Goal: Task Accomplishment & Management: Manage account settings

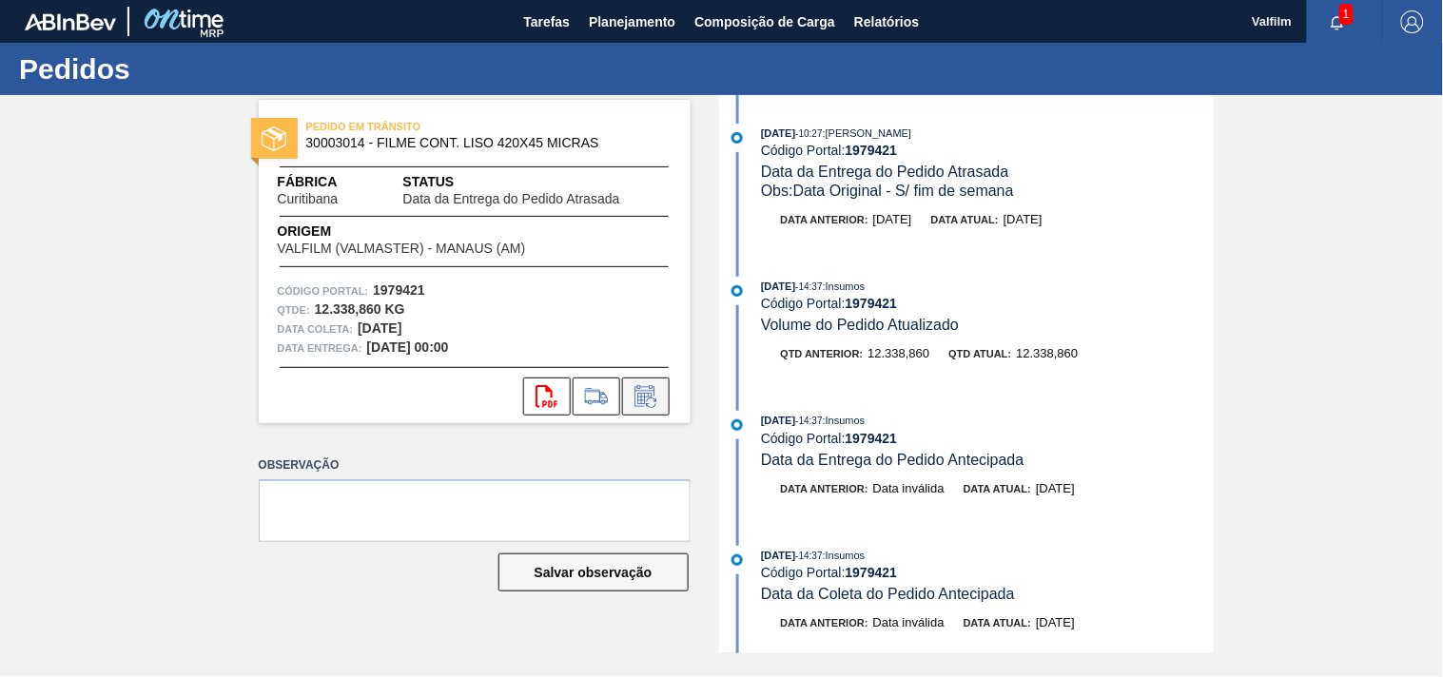
click at [639, 395] on icon at bounding box center [645, 396] width 30 height 23
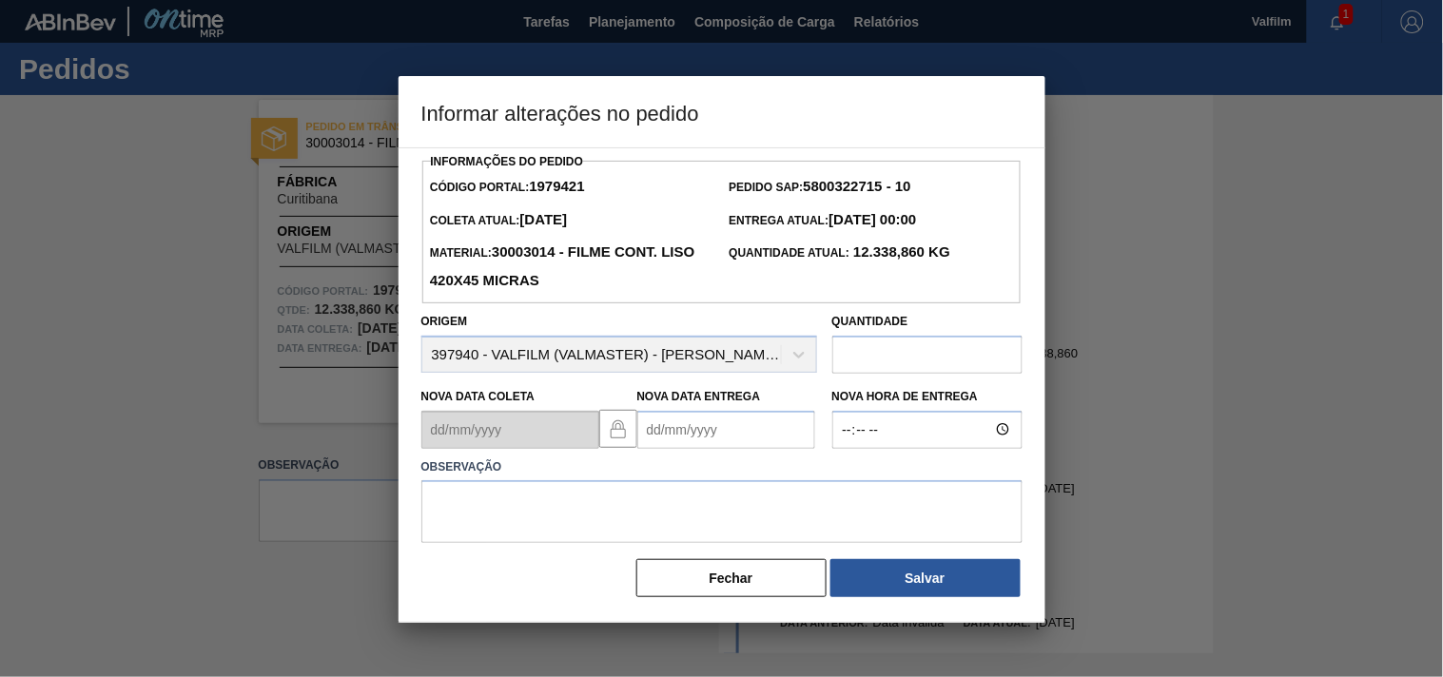
click at [652, 416] on Entrega1979421 "Nova Data Entrega" at bounding box center [726, 430] width 178 height 38
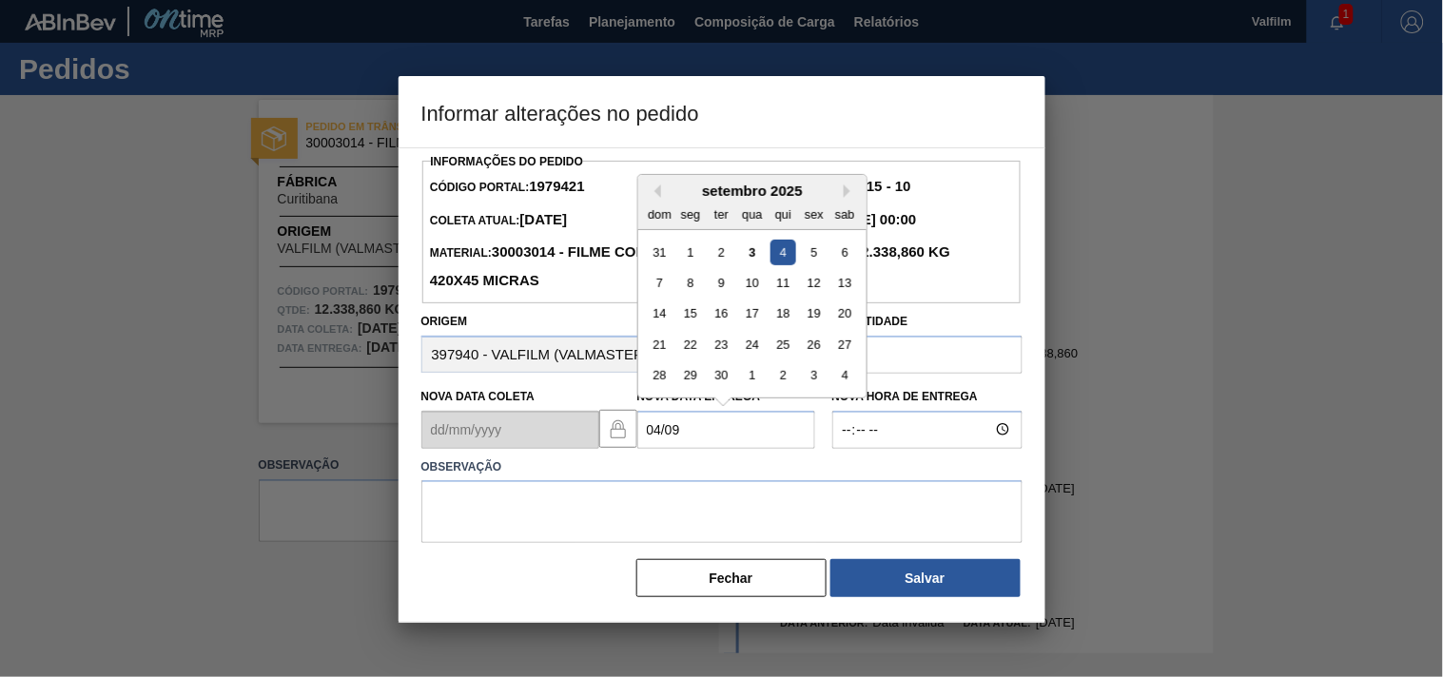
click at [785, 263] on div "4" at bounding box center [782, 252] width 26 height 26
type Entrega1979421 "04/09/2025"
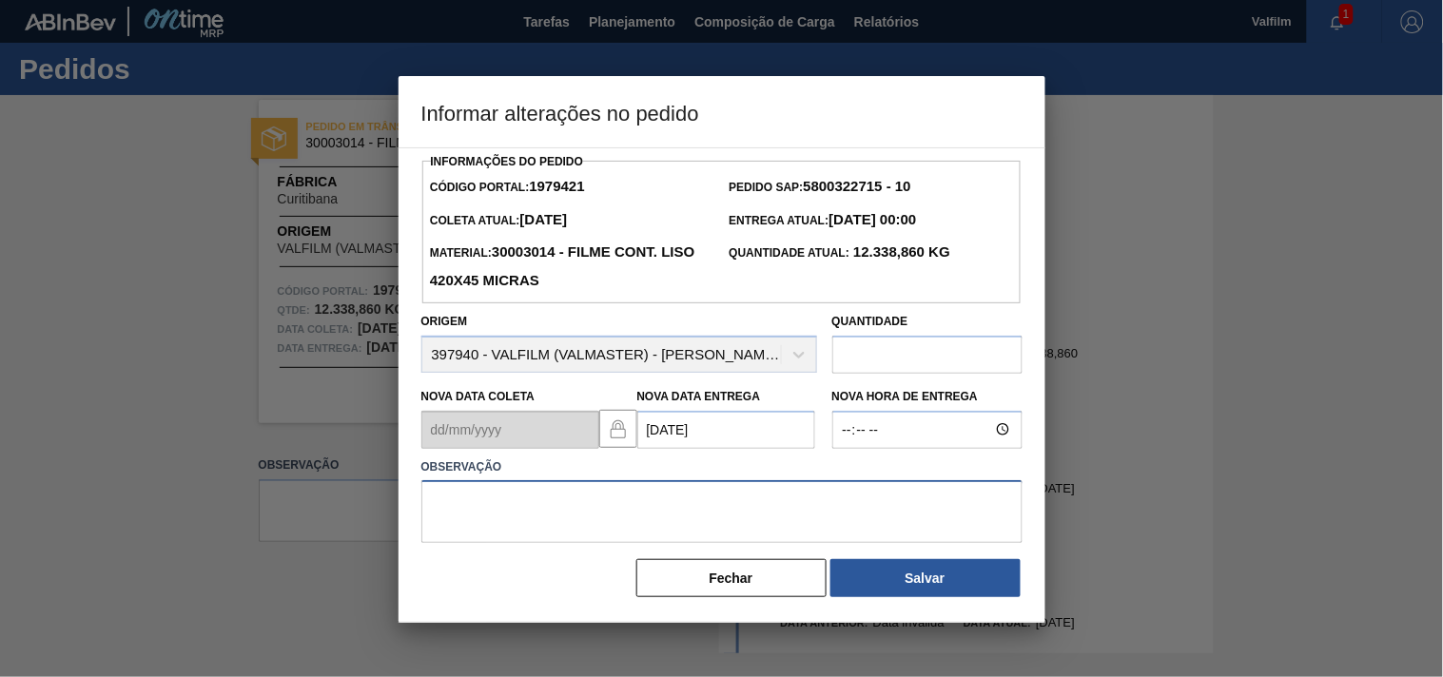
click at [539, 507] on textarea at bounding box center [721, 511] width 601 height 63
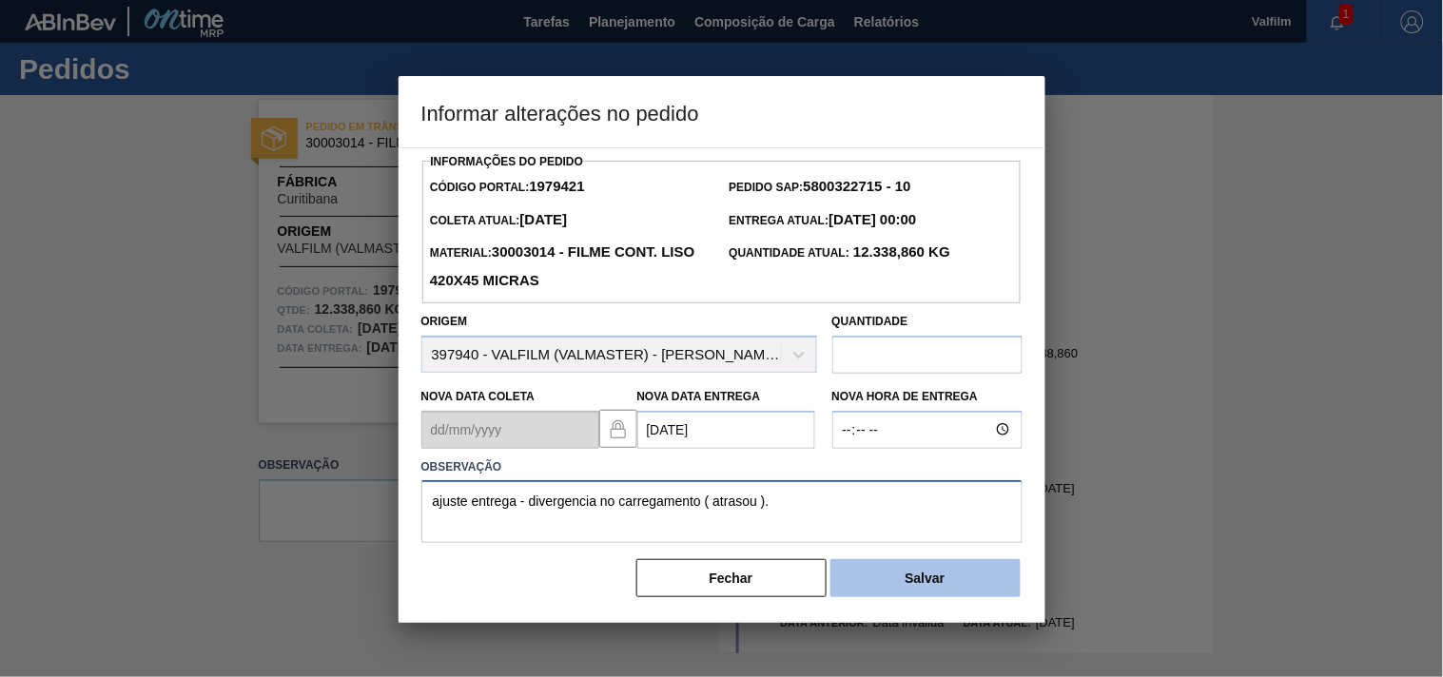
type textarea "ajuste entrega - divergencia no carregamento ( atrasou )."
click at [882, 582] on button "Salvar" at bounding box center [925, 578] width 190 height 38
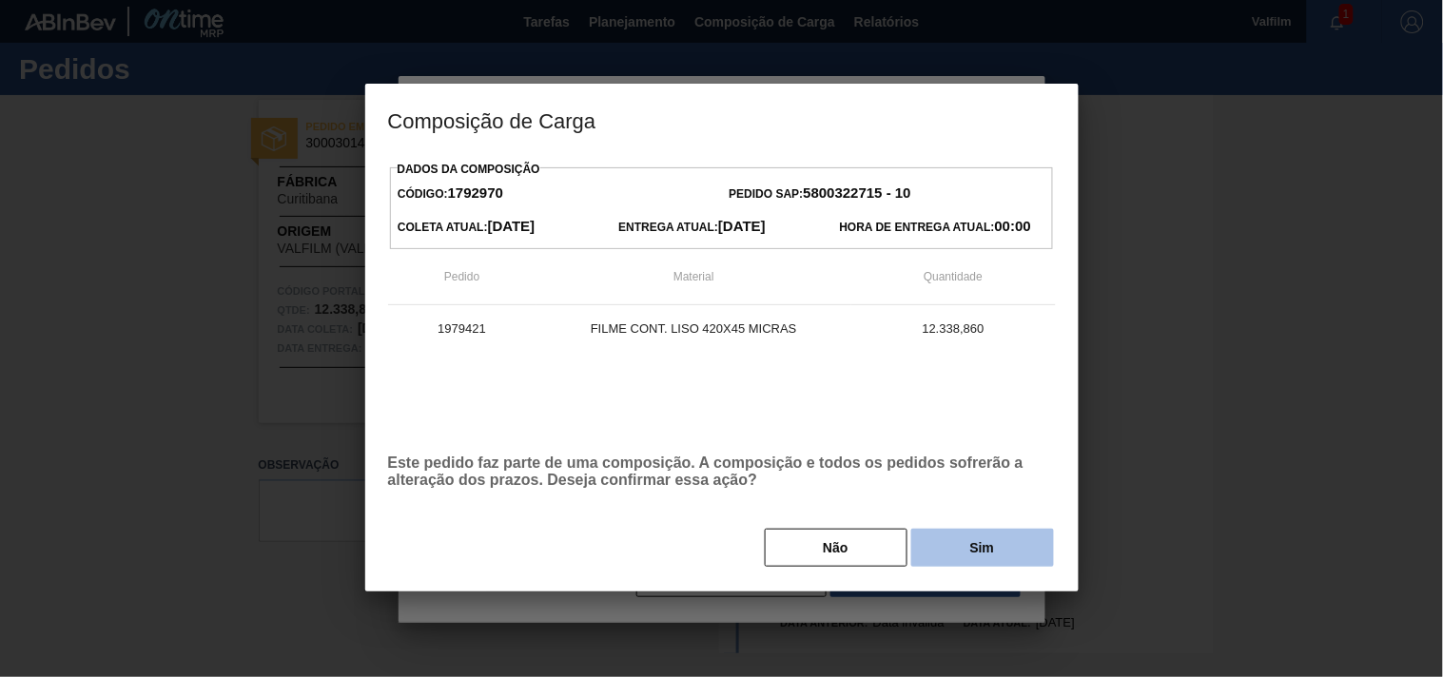
click at [923, 558] on button "Sim" at bounding box center [982, 548] width 143 height 38
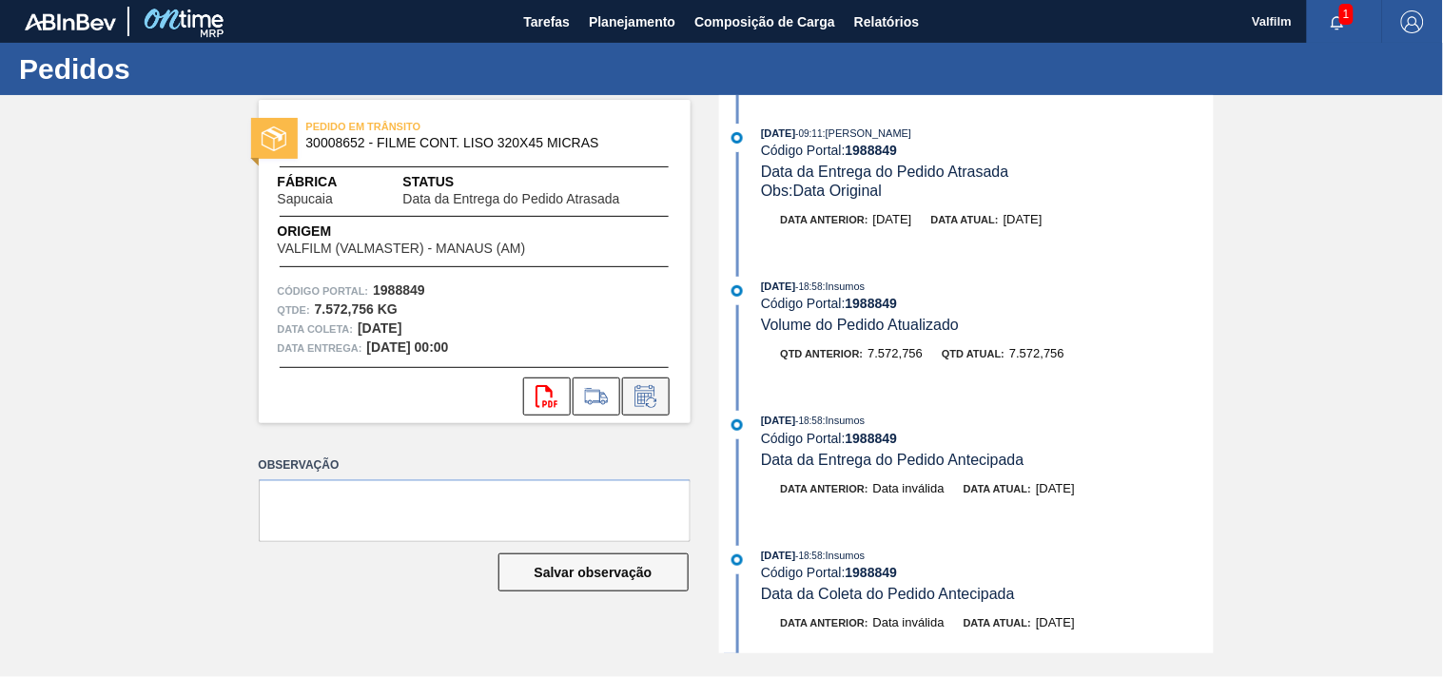
click at [644, 404] on icon at bounding box center [645, 396] width 30 height 23
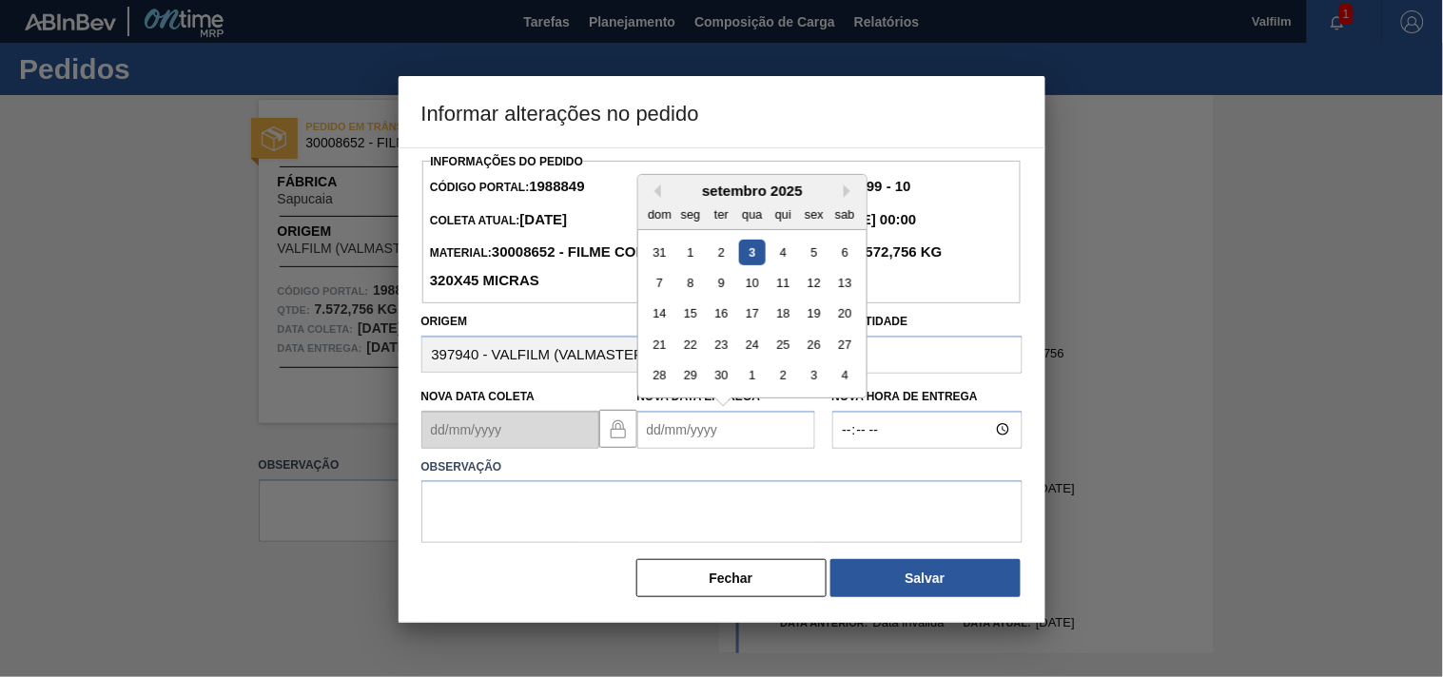
click at [667, 434] on Entrega1988849 "Nova Data Entrega" at bounding box center [726, 430] width 178 height 38
click at [776, 356] on div "25" at bounding box center [782, 345] width 26 height 26
type Entrega1988849 "25/09/2025"
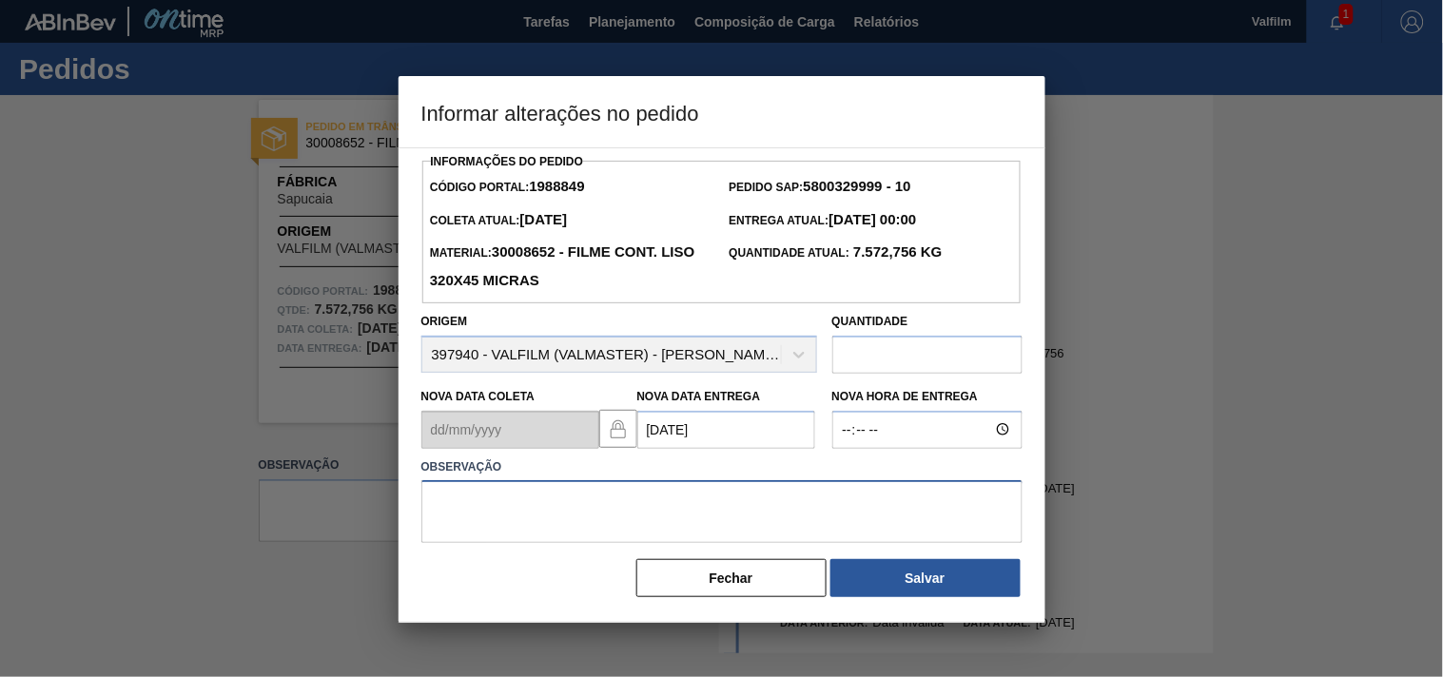
click at [466, 517] on textarea at bounding box center [721, 511] width 601 height 63
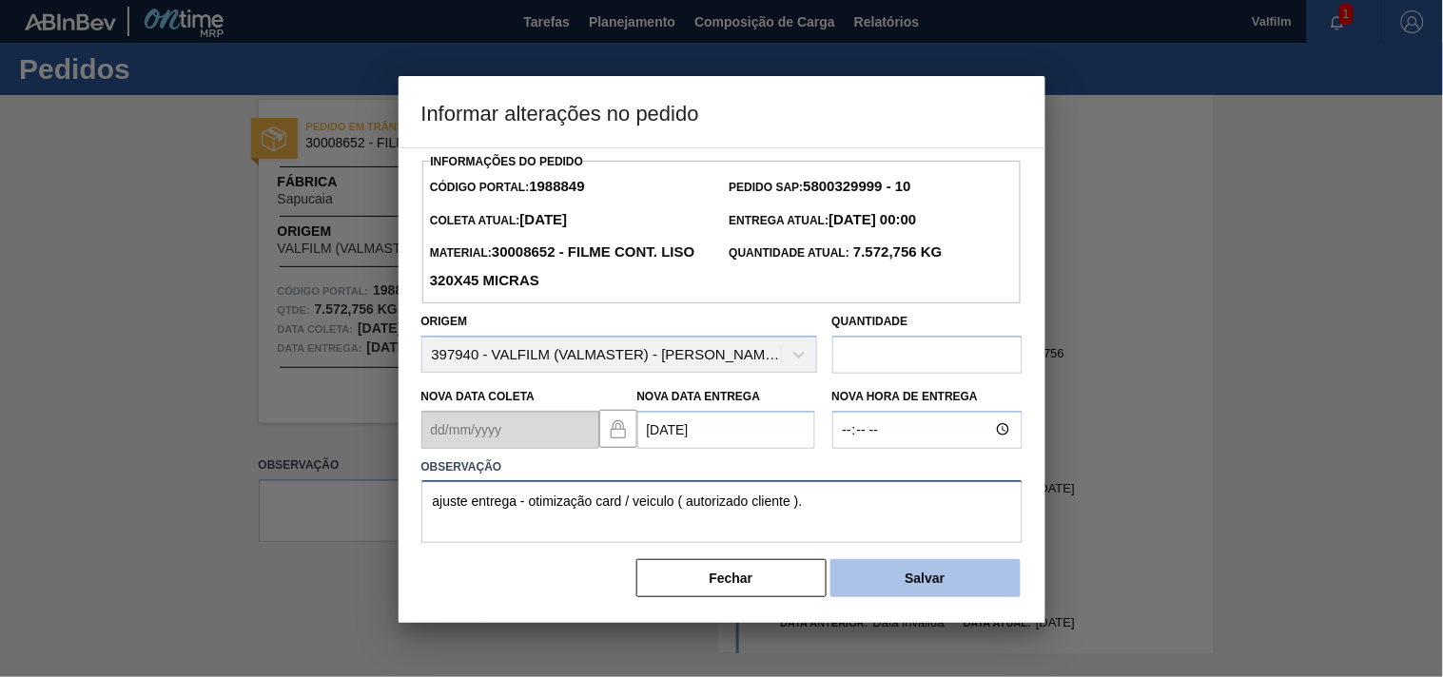
type textarea "ajuste entrega - otimização card / veiculo ( autorizado cliente )."
click at [863, 591] on button "Salvar" at bounding box center [925, 578] width 190 height 38
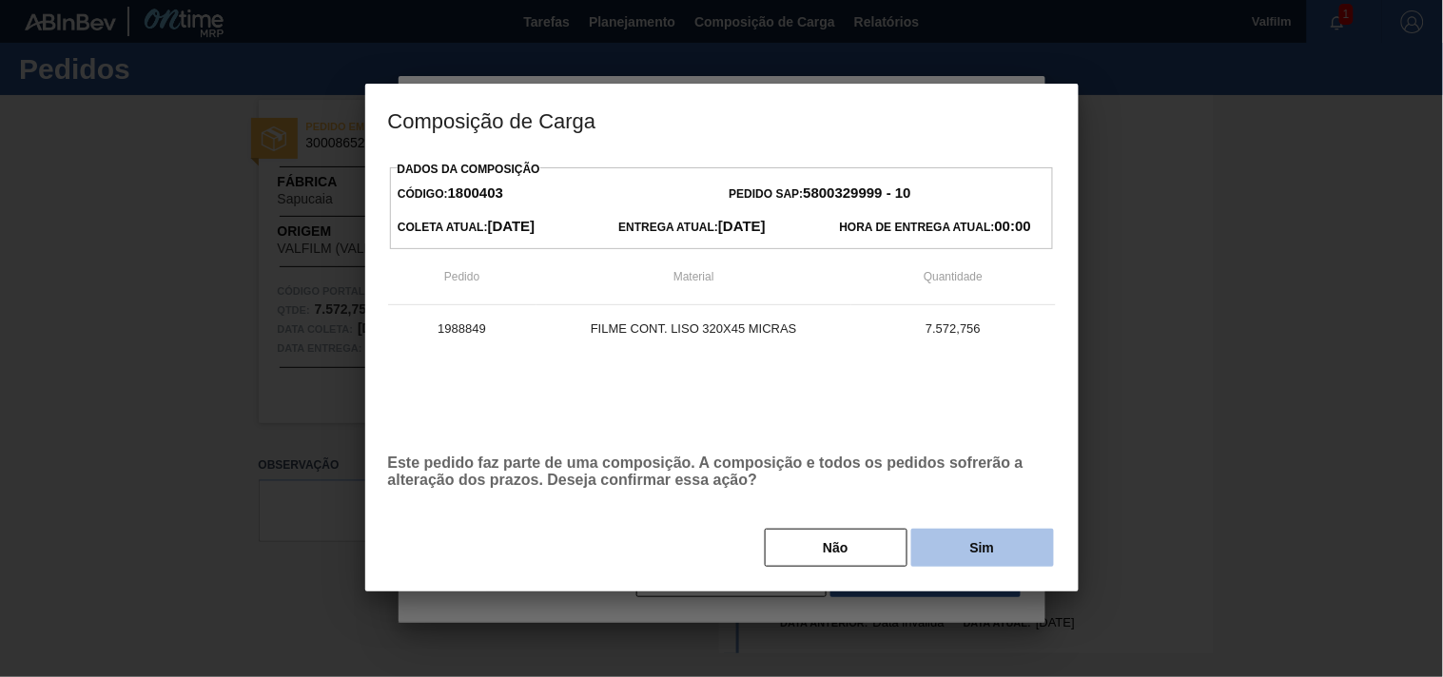
click at [954, 562] on button "Sim" at bounding box center [982, 548] width 143 height 38
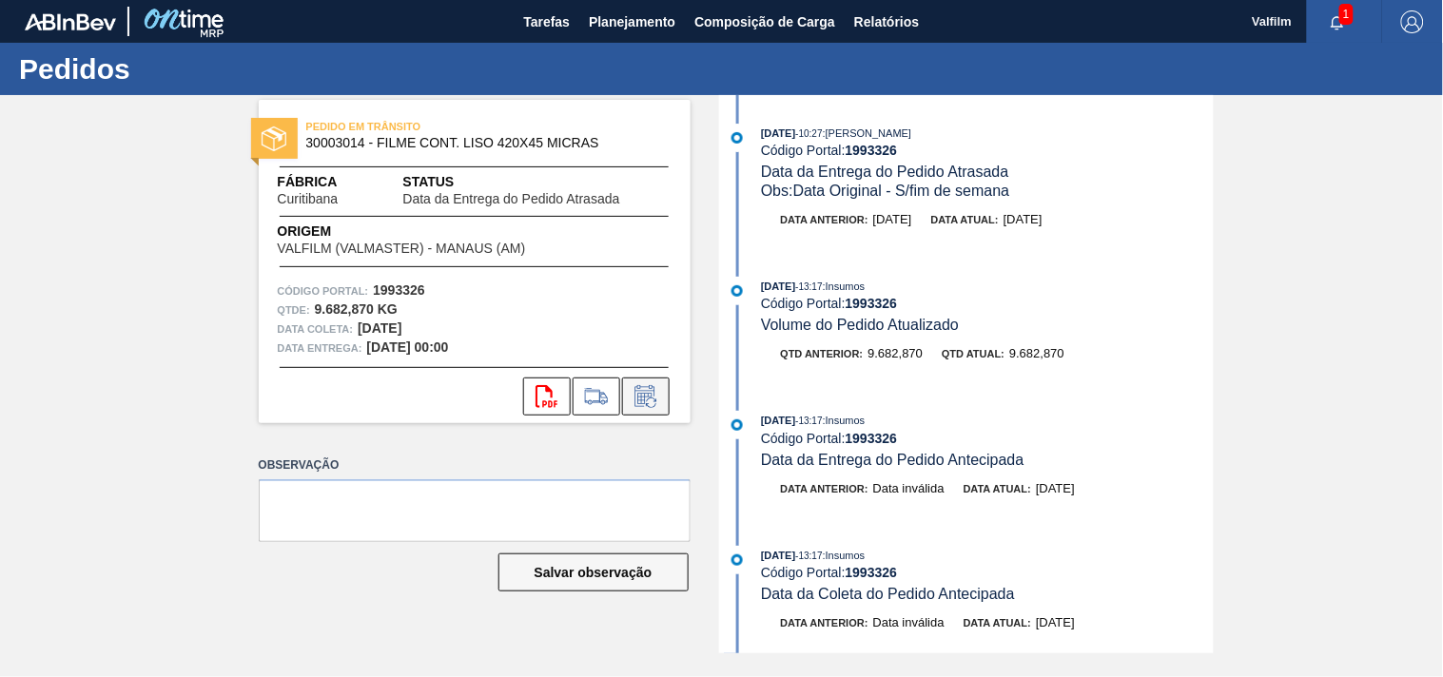
click at [653, 401] on icon at bounding box center [651, 402] width 10 height 10
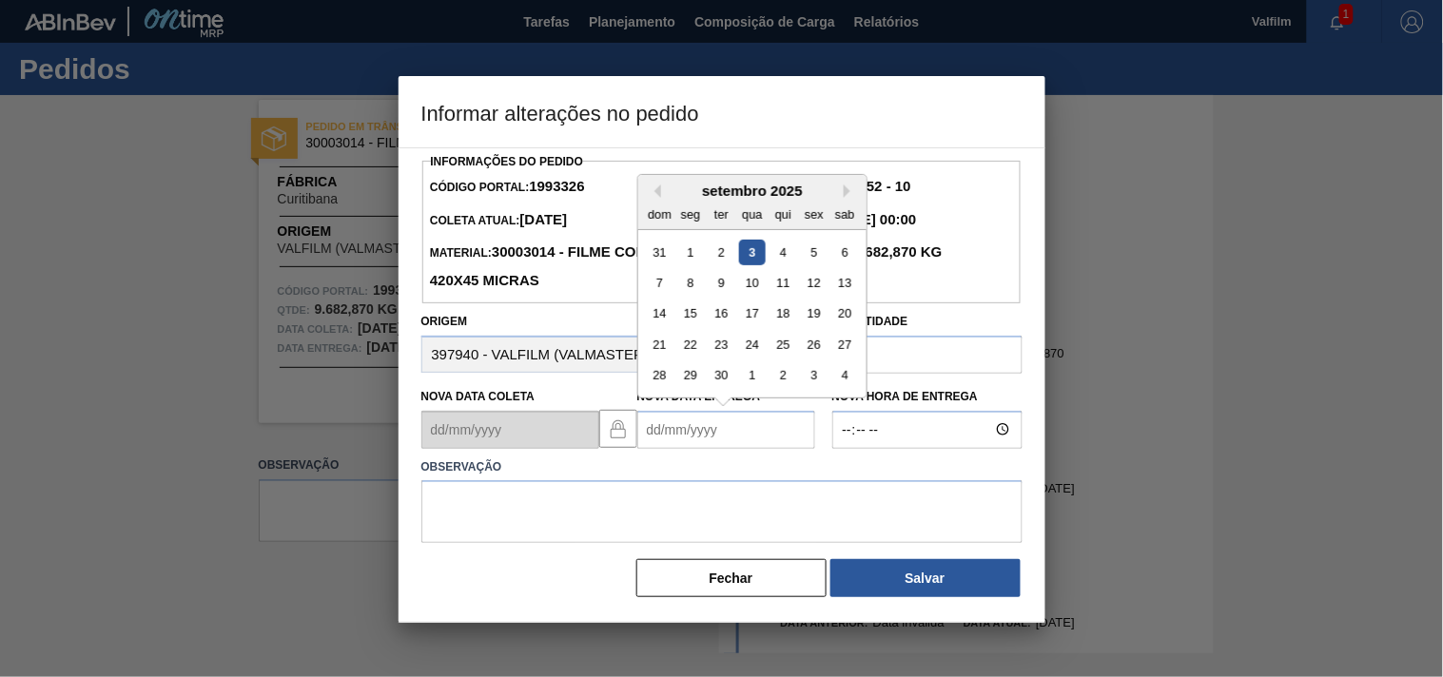
click at [662, 447] on Entrega1993326 "Nova Data Entrega" at bounding box center [726, 430] width 178 height 38
click at [782, 263] on div "4" at bounding box center [782, 252] width 26 height 26
type Entrega1993326 "04/09/2025"
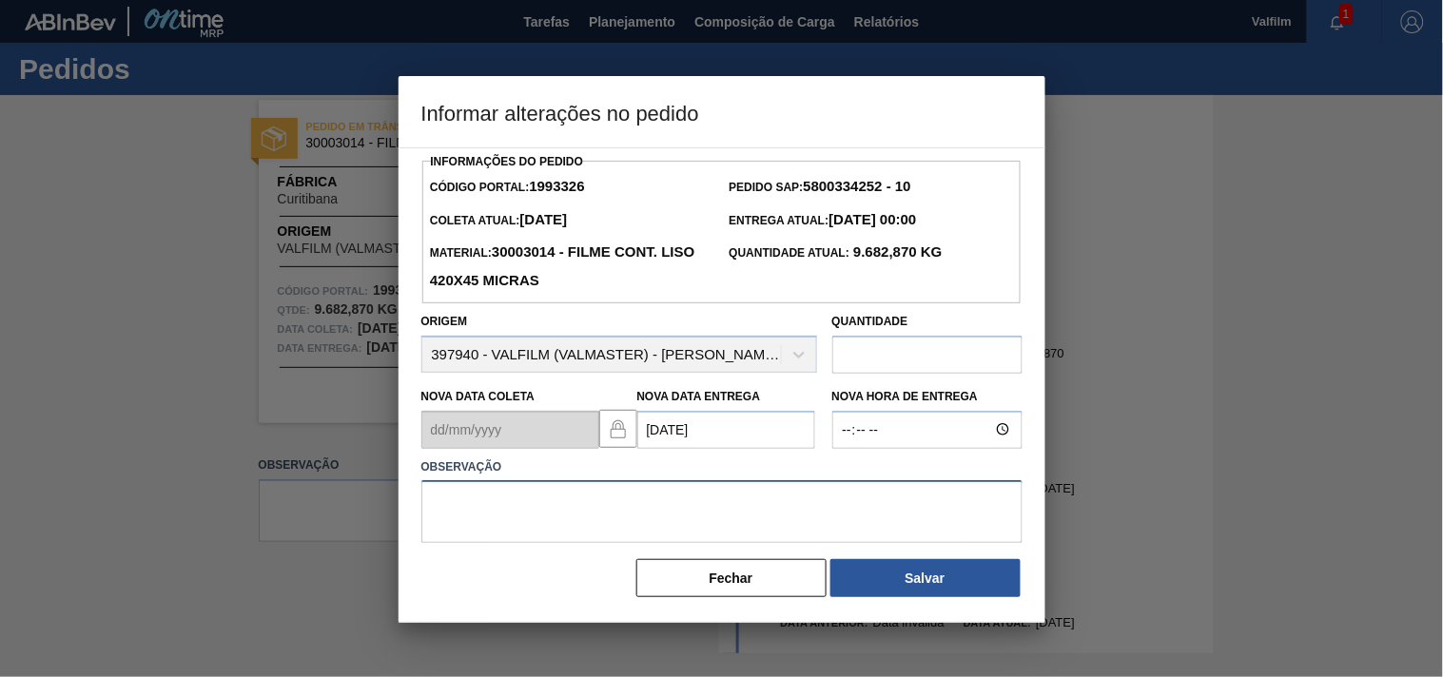
click at [531, 509] on textarea at bounding box center [721, 511] width 601 height 63
type textarea "ajuste entrega - otimzação card / veiculo."
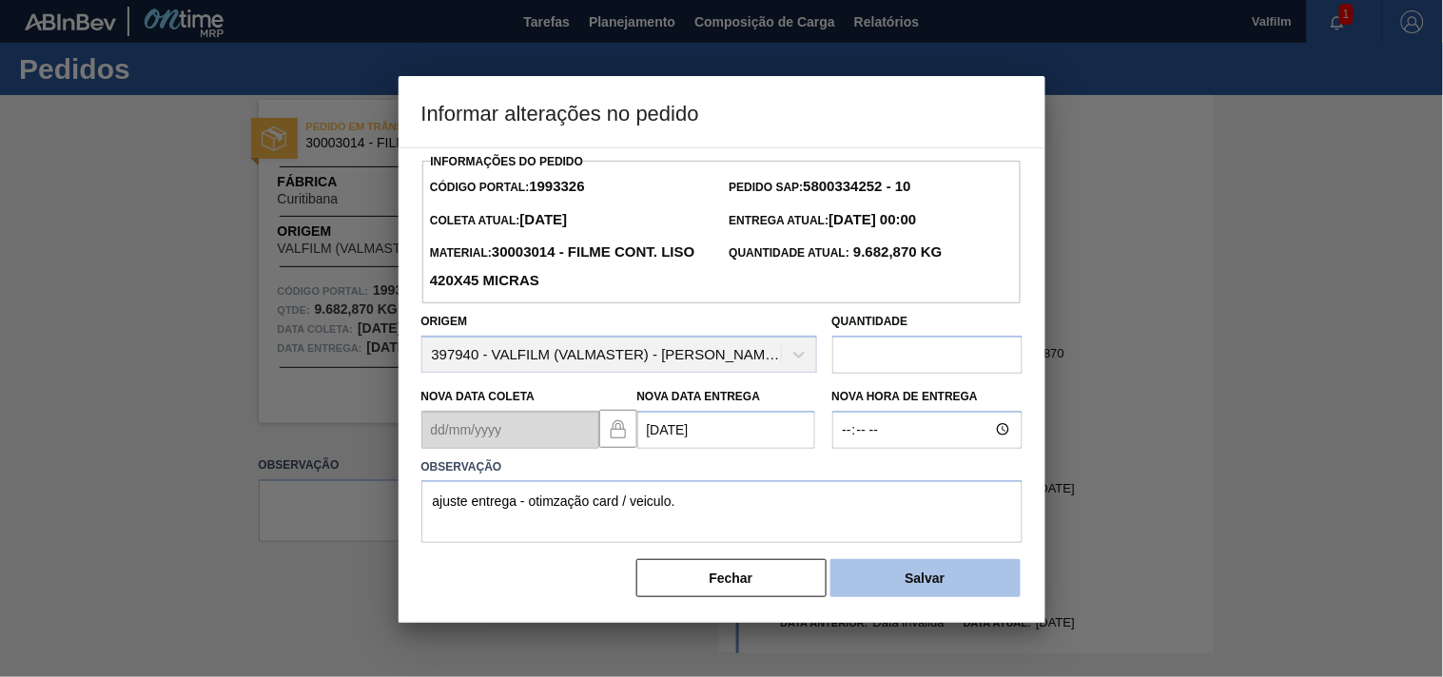
click at [962, 578] on button "Salvar" at bounding box center [925, 578] width 190 height 38
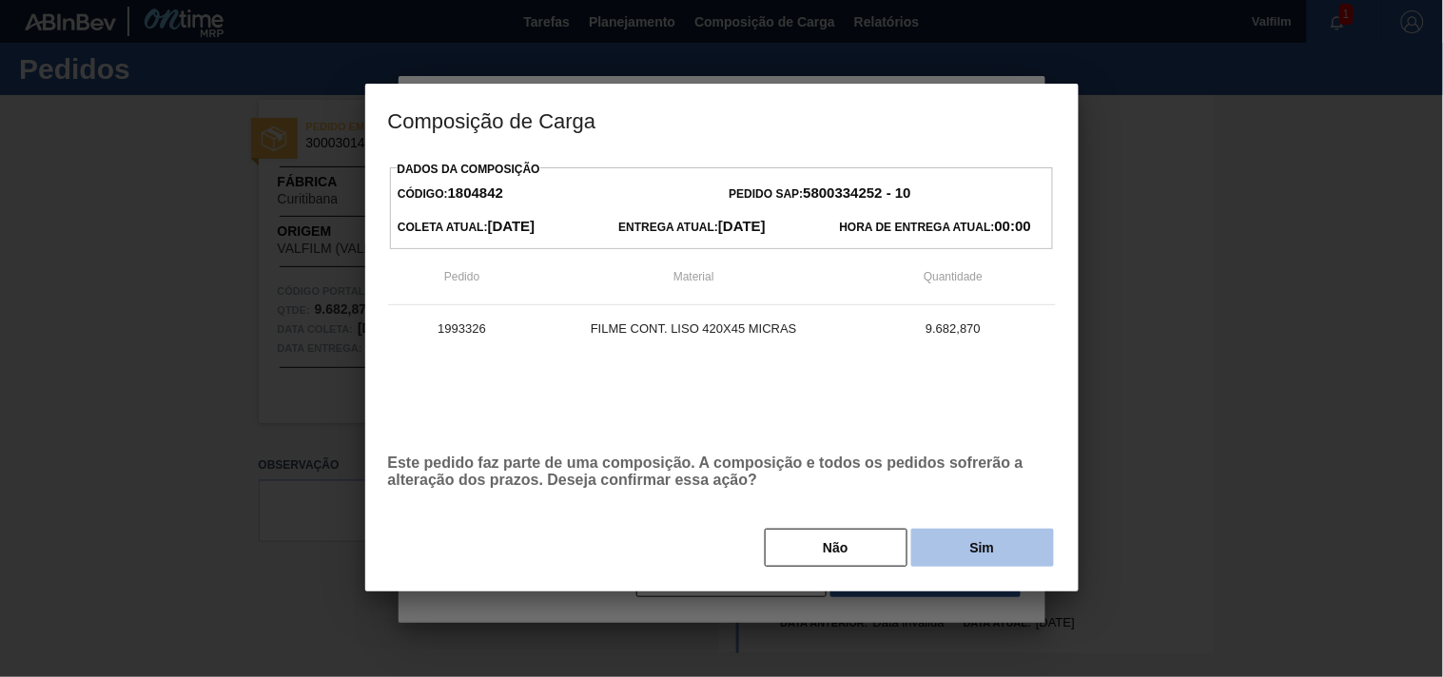
click at [971, 555] on button "Sim" at bounding box center [982, 548] width 143 height 38
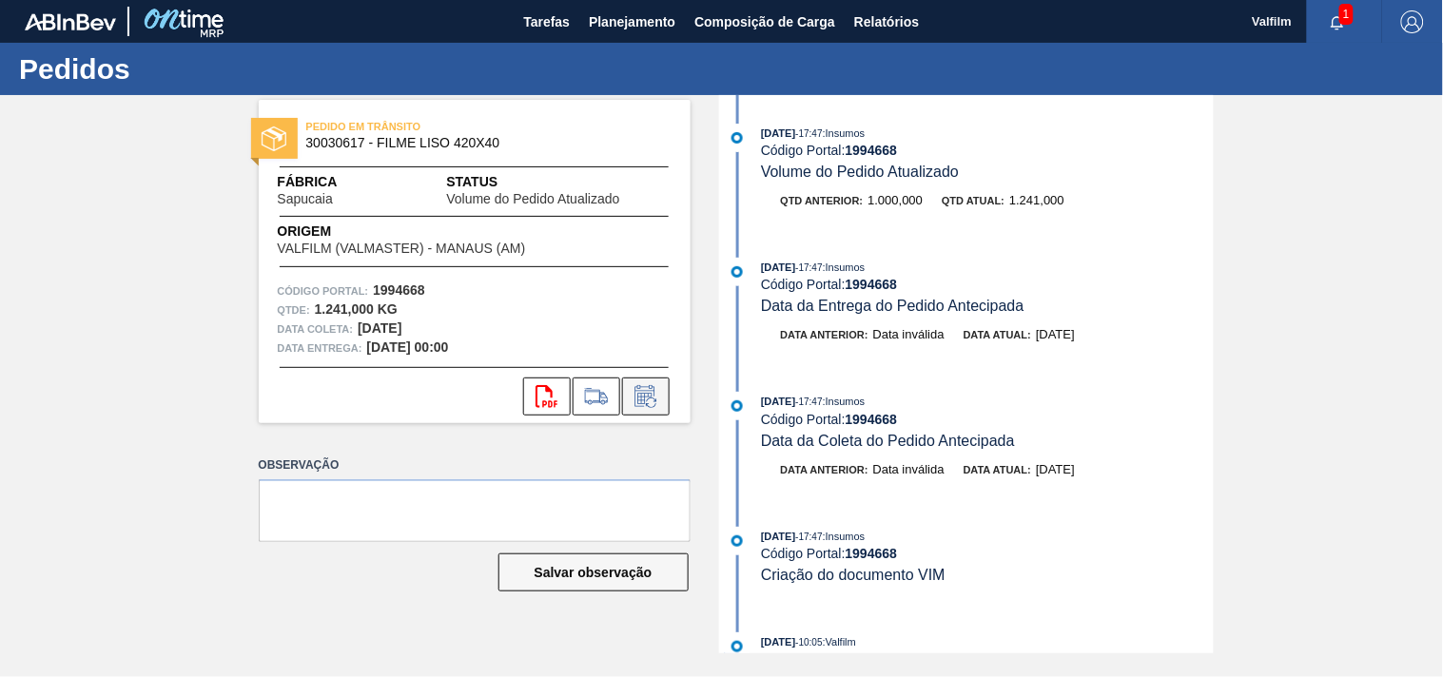
click at [647, 392] on icon at bounding box center [645, 396] width 30 height 23
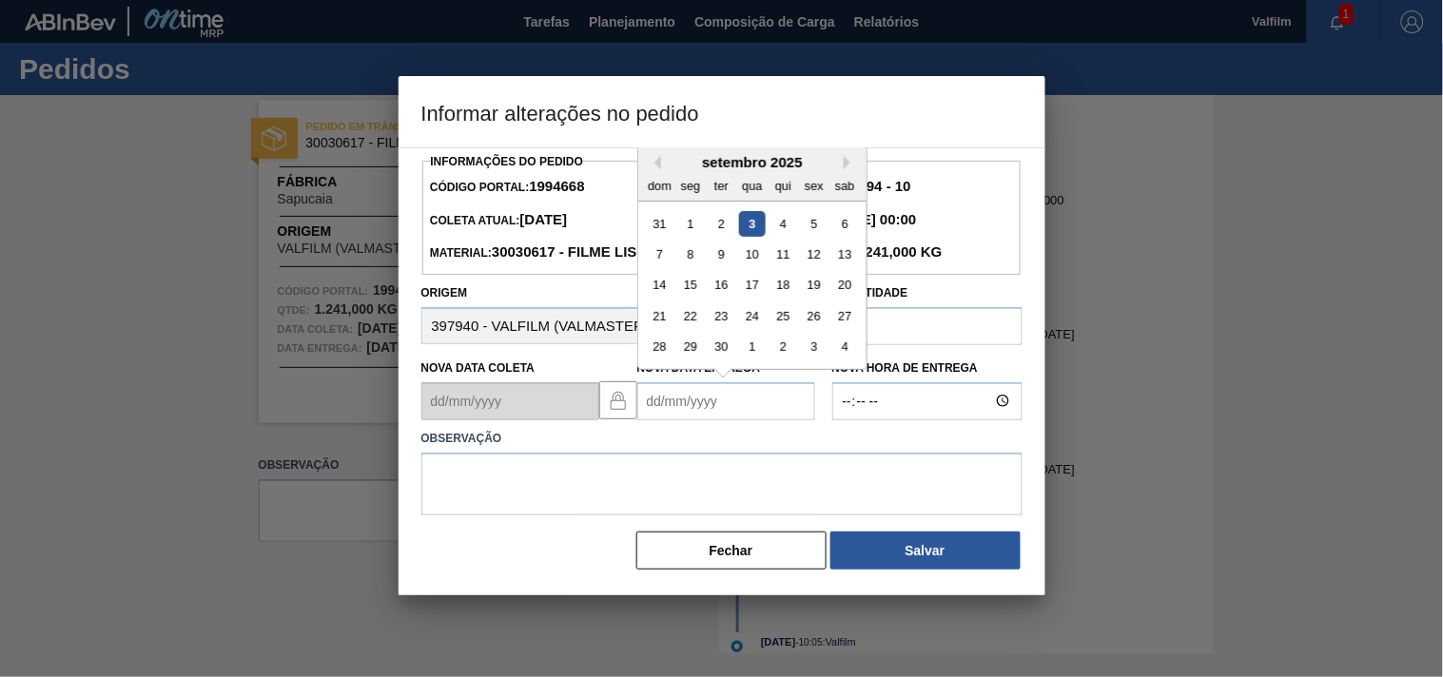
click at [661, 420] on Entrega1994668 "Nova Data Entrega" at bounding box center [726, 401] width 178 height 38
click at [784, 329] on div "25" at bounding box center [782, 316] width 26 height 26
type Entrega1994668 "[DATE]"
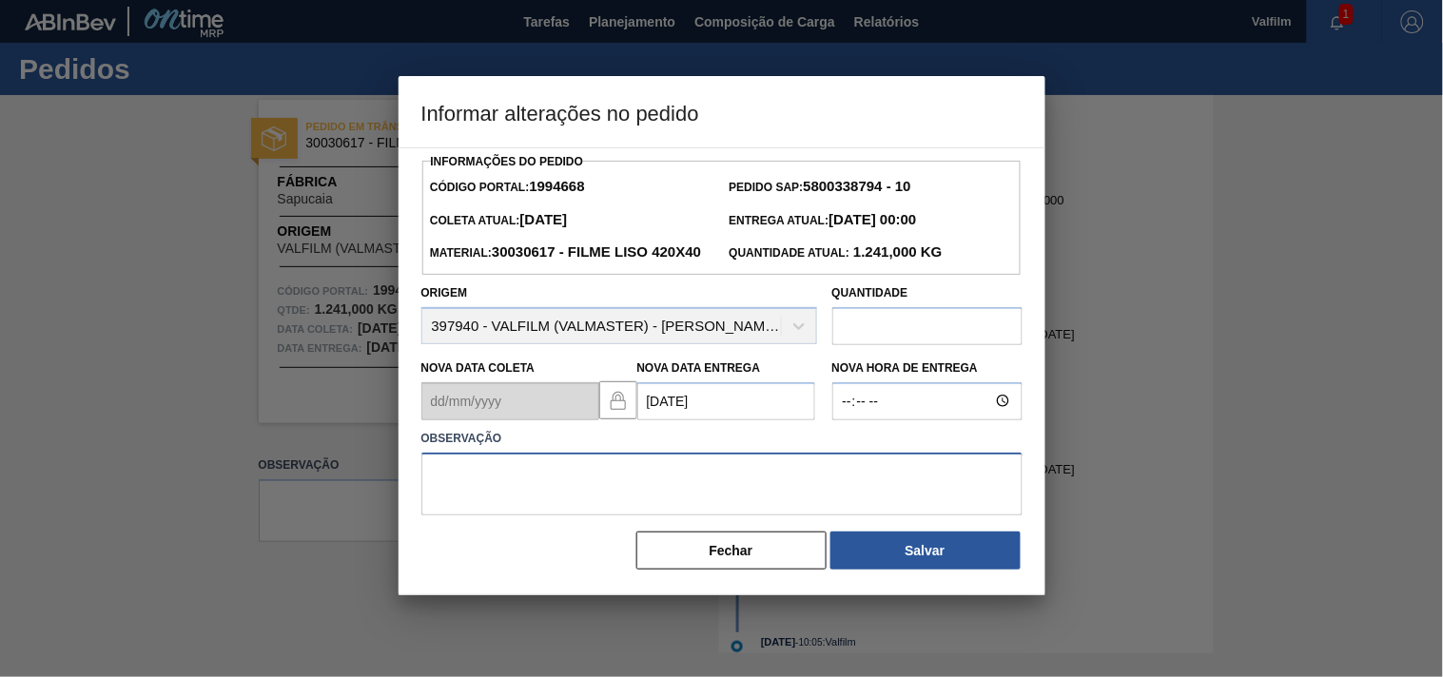
click at [462, 506] on textarea at bounding box center [721, 484] width 601 height 63
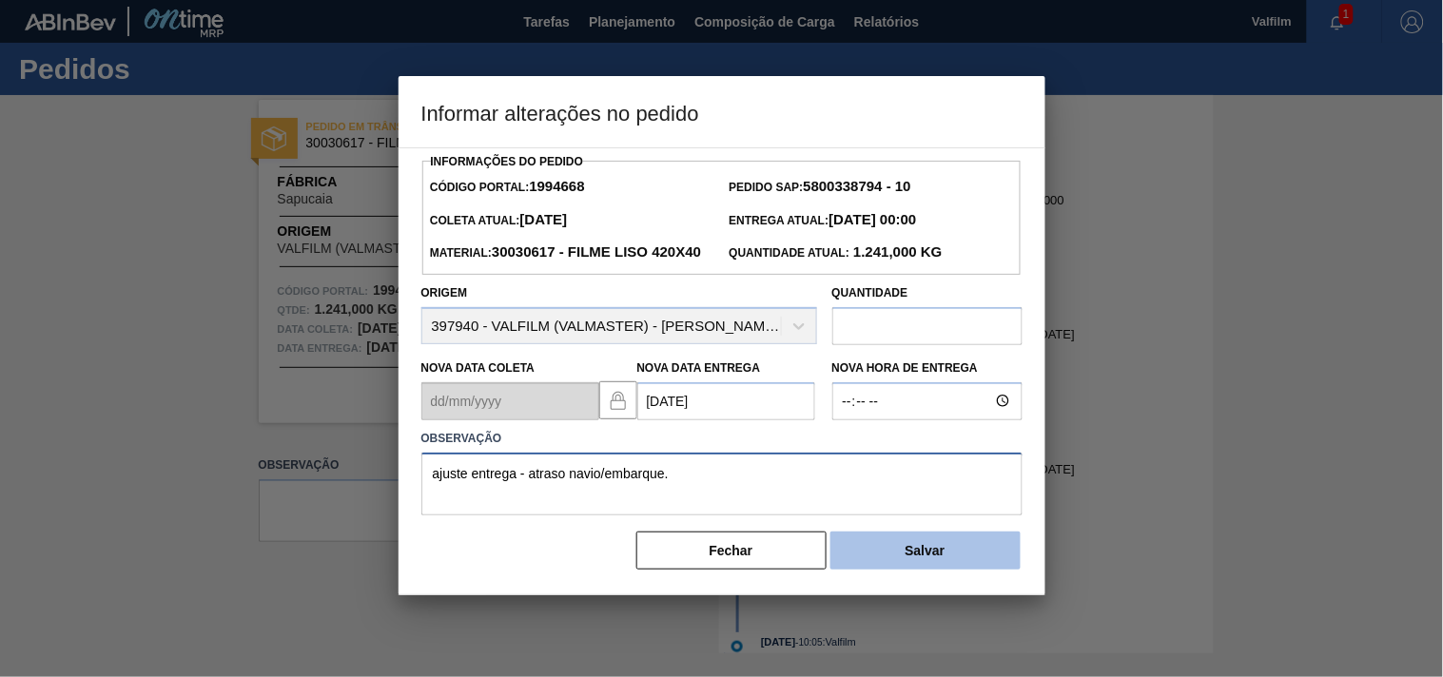
type textarea "ajuste entrega - atraso navio/embarque."
click at [905, 570] on button "Salvar" at bounding box center [925, 551] width 190 height 38
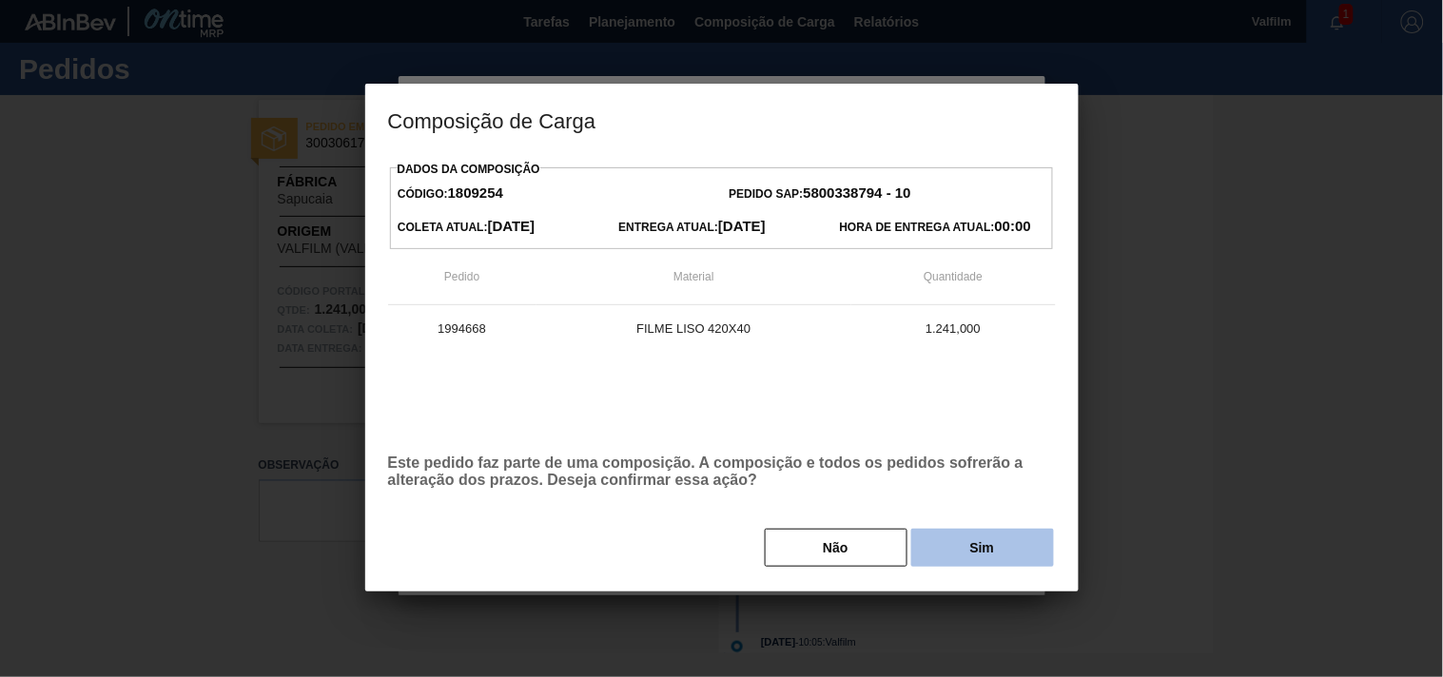
click at [934, 533] on button "Sim" at bounding box center [982, 548] width 143 height 38
